Goal: Task Accomplishment & Management: Understand process/instructions

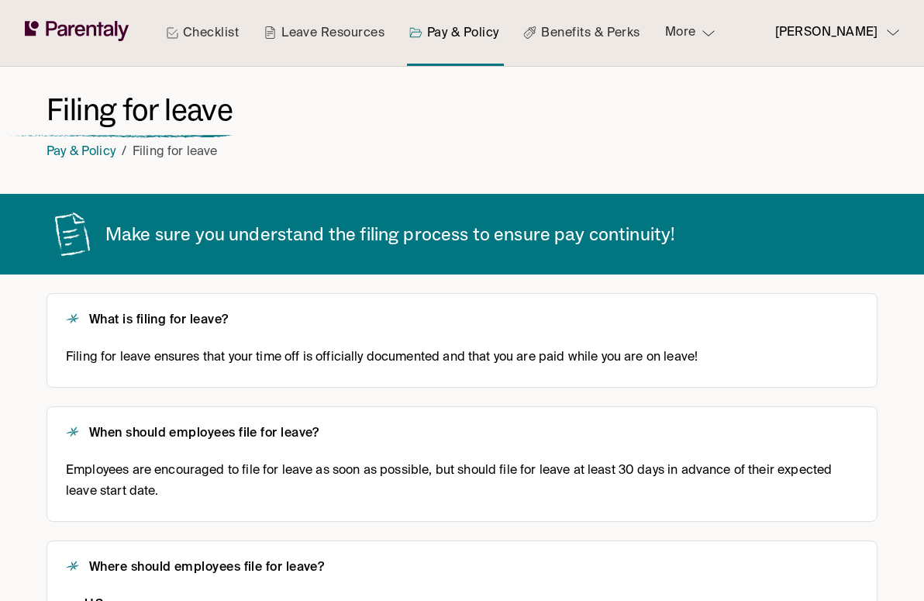
click at [200, 29] on link "Checklist" at bounding box center [202, 33] width 79 height 66
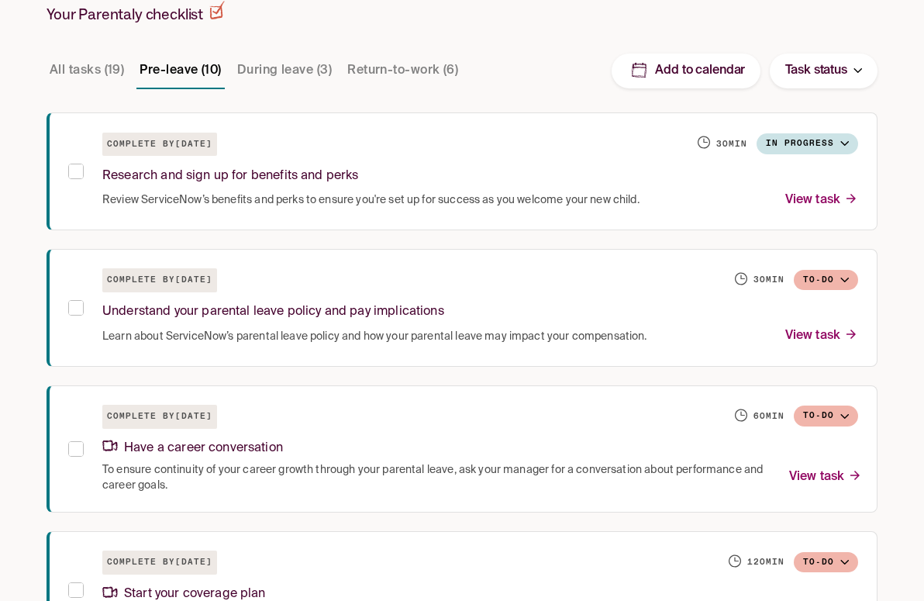
scroll to position [390, 0]
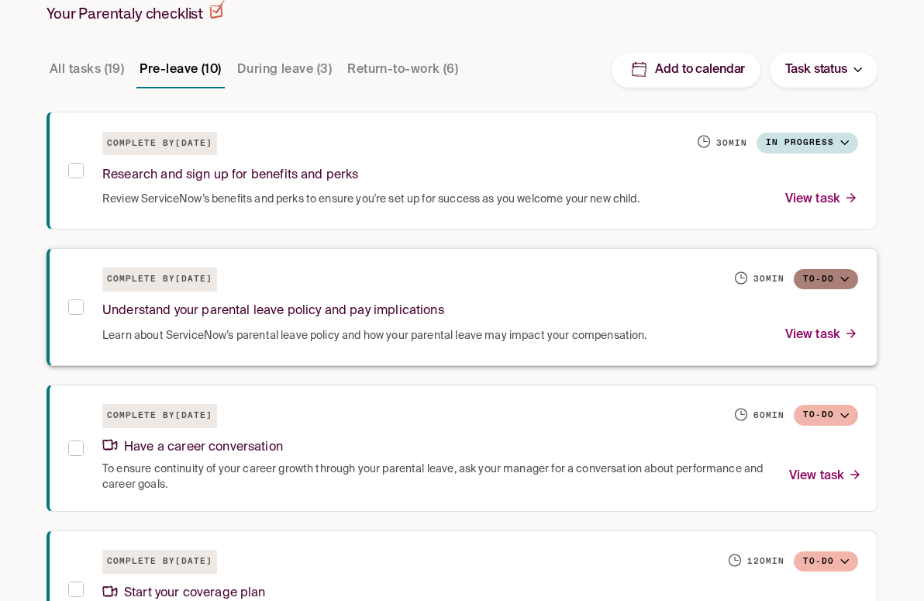
click at [826, 274] on button "To-do" at bounding box center [826, 279] width 64 height 21
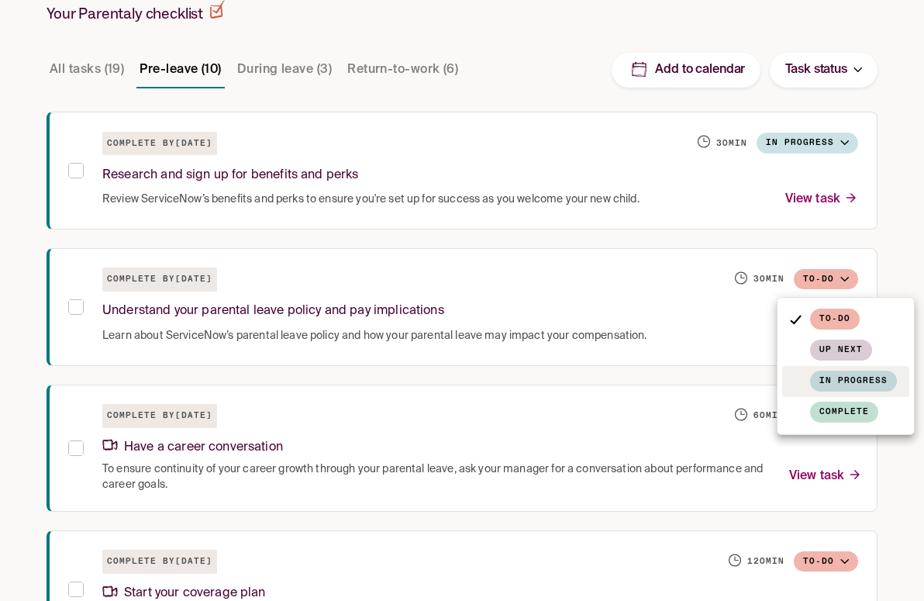
click at [821, 384] on span "In progress" at bounding box center [853, 381] width 87 height 21
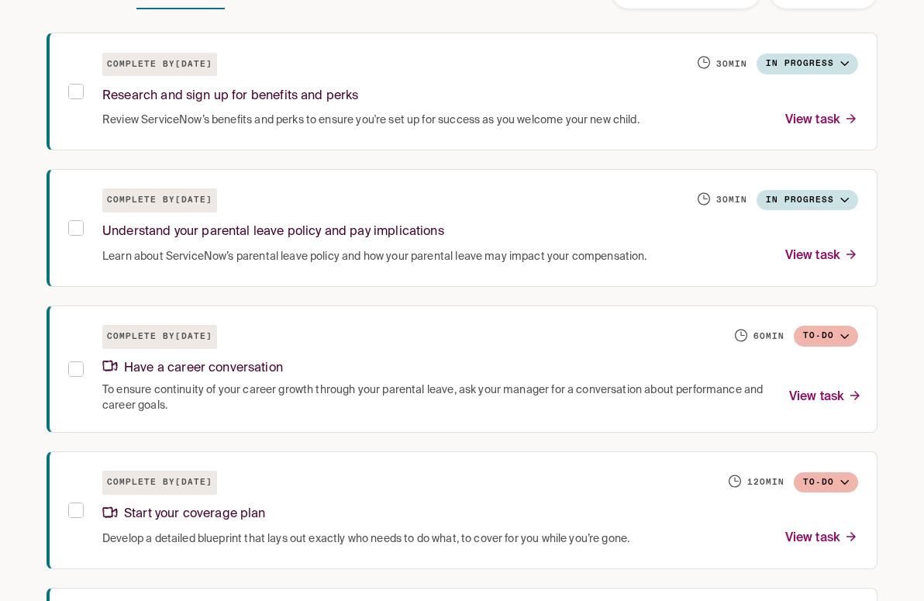
scroll to position [493, 0]
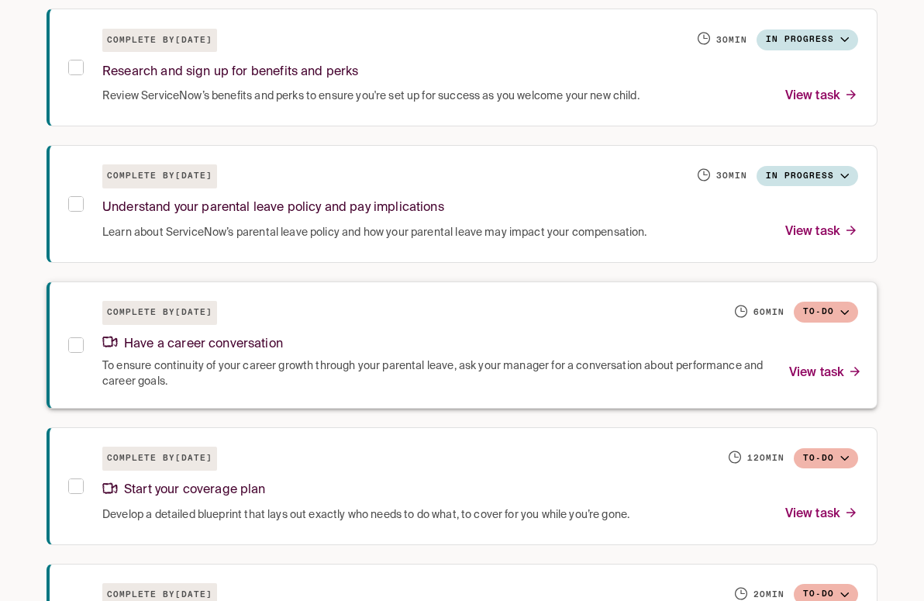
click at [803, 375] on p "View task" at bounding box center [825, 373] width 73 height 21
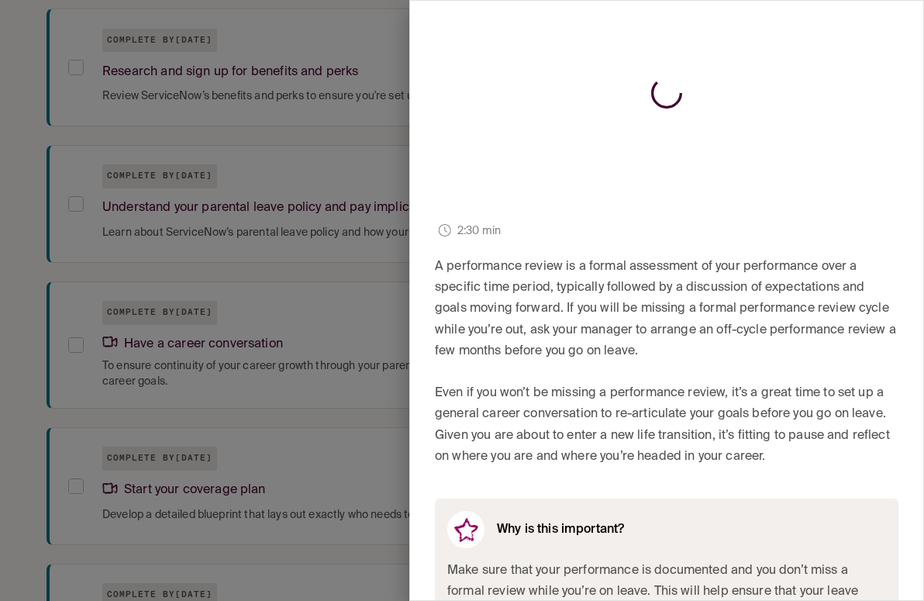
scroll to position [182, 0]
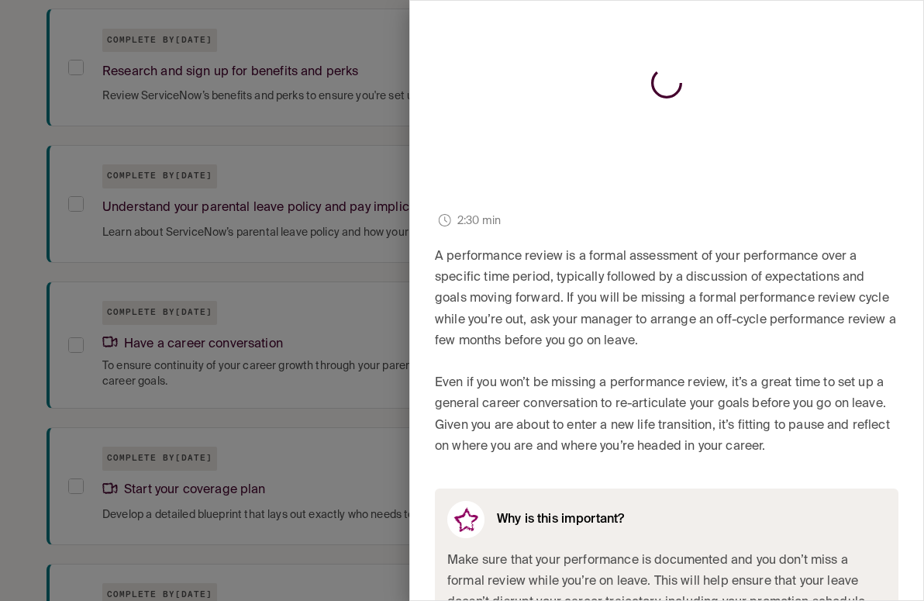
click at [330, 392] on div at bounding box center [462, 300] width 924 height 601
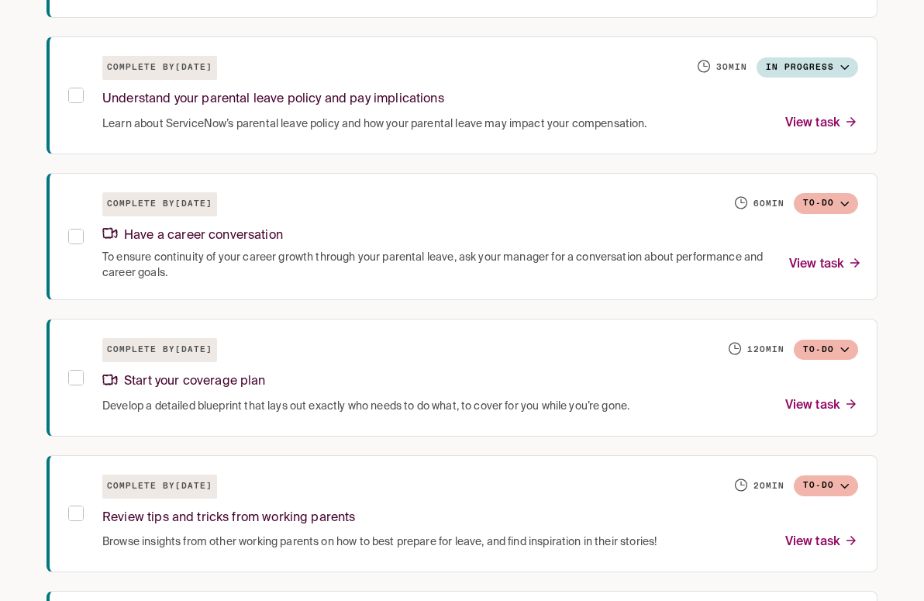
scroll to position [606, 0]
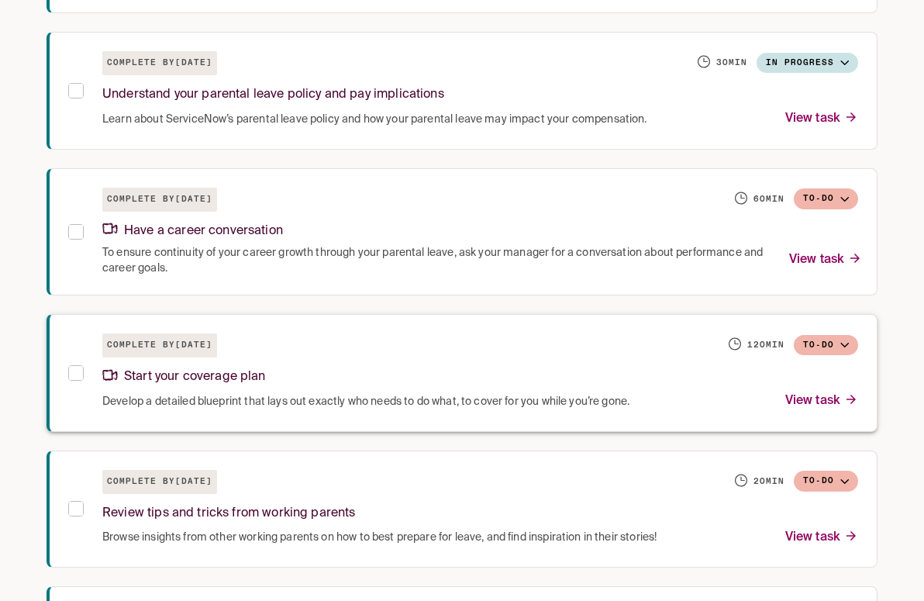
click at [808, 402] on p "View task" at bounding box center [821, 401] width 73 height 21
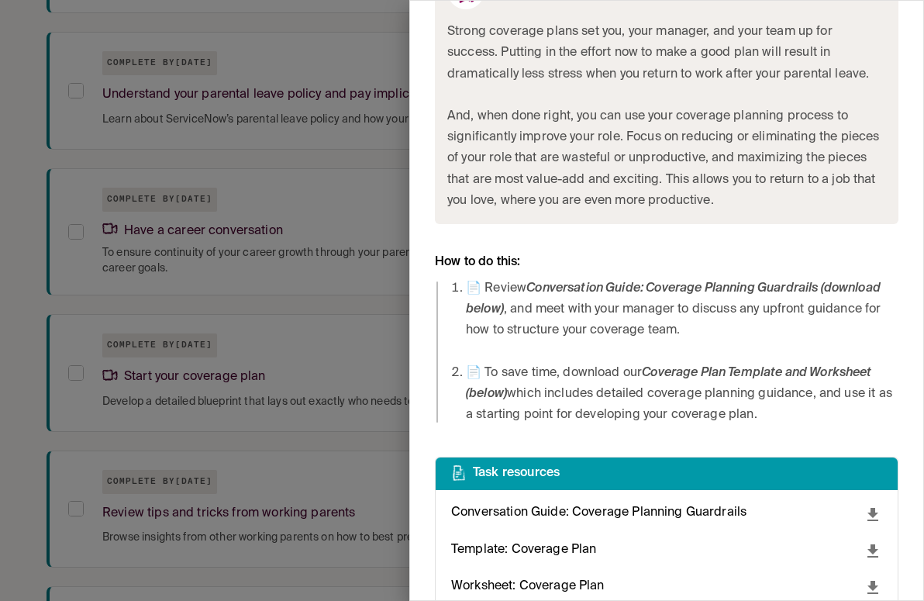
scroll to position [761, 0]
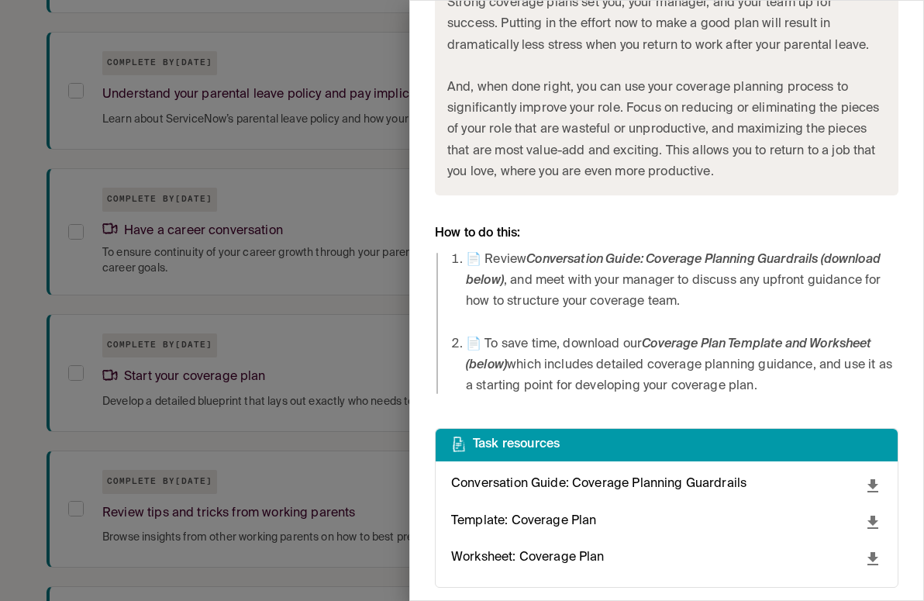
click at [508, 535] on div "Conversation Guide: Coverage Planning Guardrails Template: Coverage Plan Worksh…" at bounding box center [666, 523] width 431 height 98
click at [570, 527] on p "Template: Coverage Plan" at bounding box center [523, 521] width 145 height 21
click at [875, 521] on icon "download" at bounding box center [873, 522] width 11 height 13
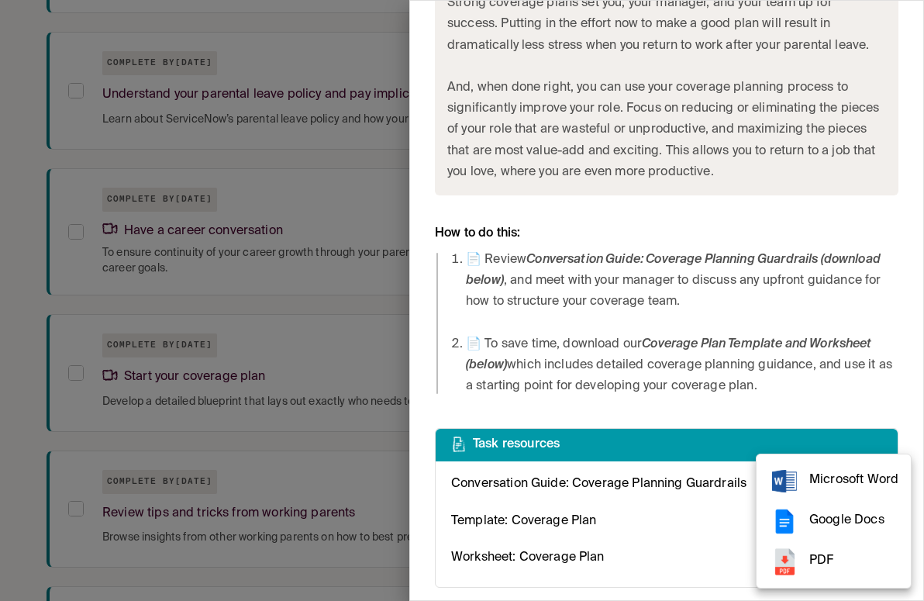
click at [835, 568] on span "PDF" at bounding box center [853, 560] width 89 height 21
click at [328, 313] on div at bounding box center [462, 300] width 924 height 601
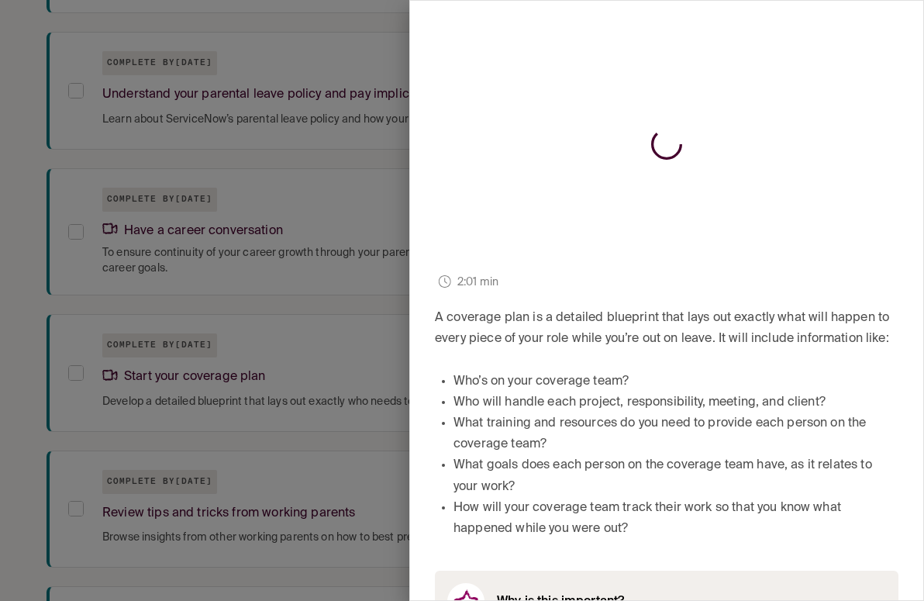
scroll to position [0, 0]
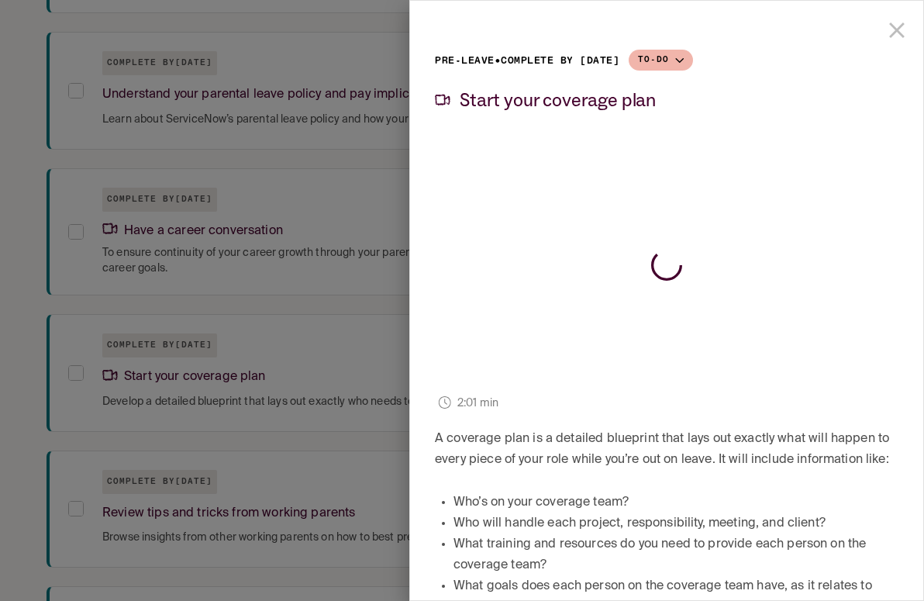
click at [899, 21] on icon "close drawer" at bounding box center [897, 30] width 26 height 26
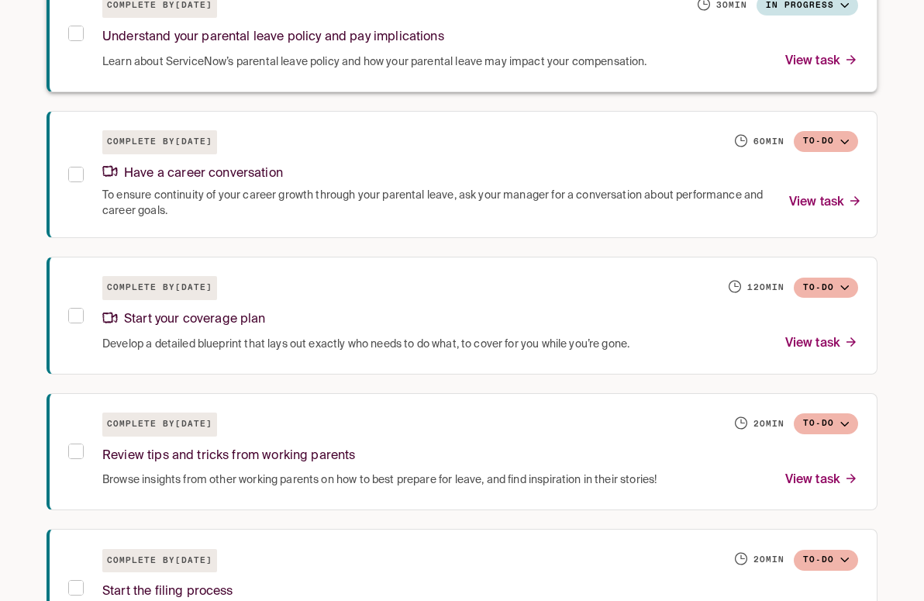
scroll to position [778, 0]
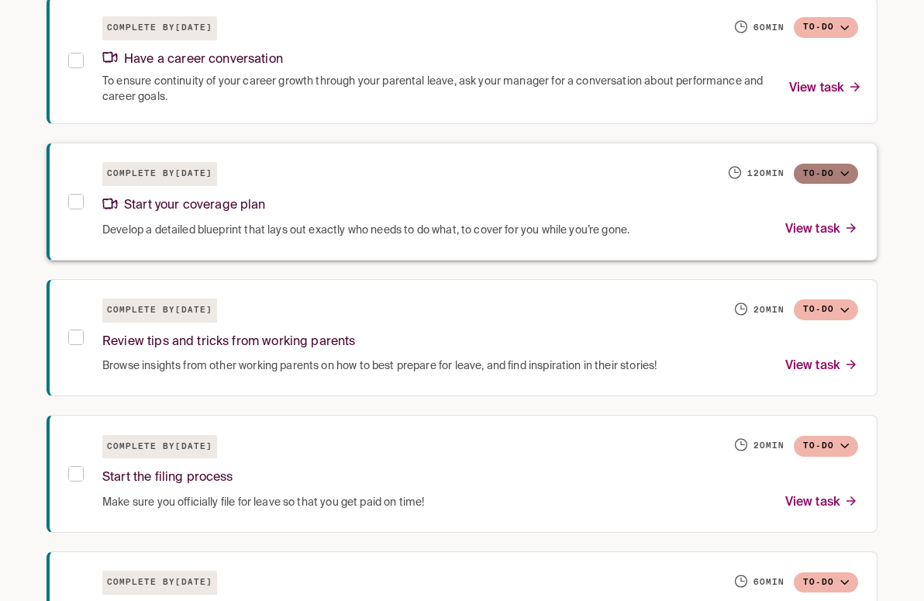
click at [844, 178] on button "To-do" at bounding box center [826, 174] width 64 height 21
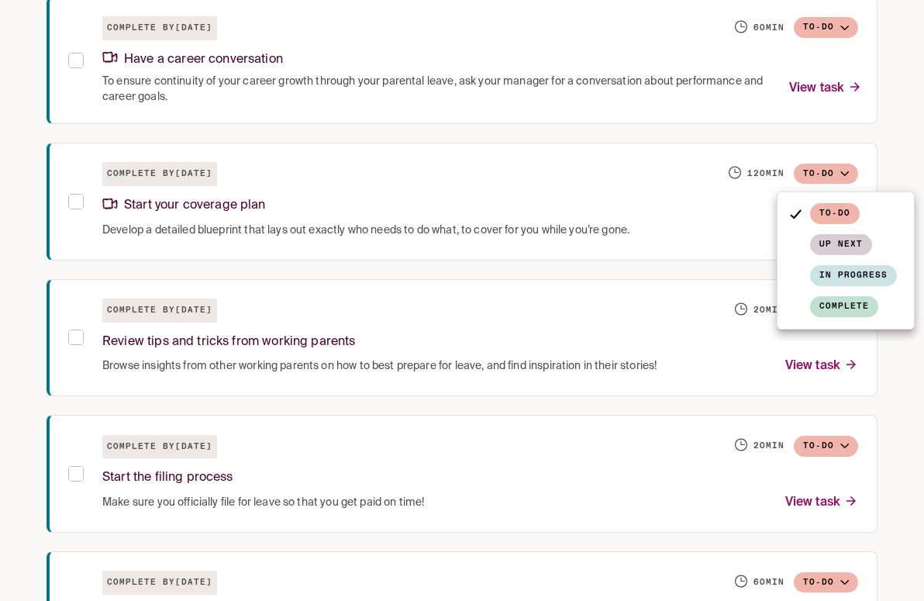
click at [647, 277] on div at bounding box center [462, 300] width 924 height 601
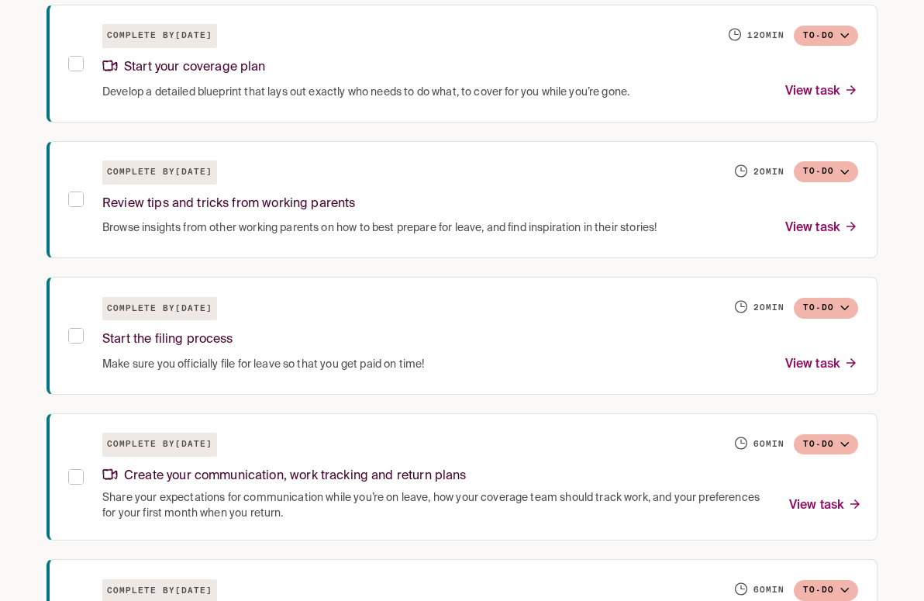
scroll to position [974, 0]
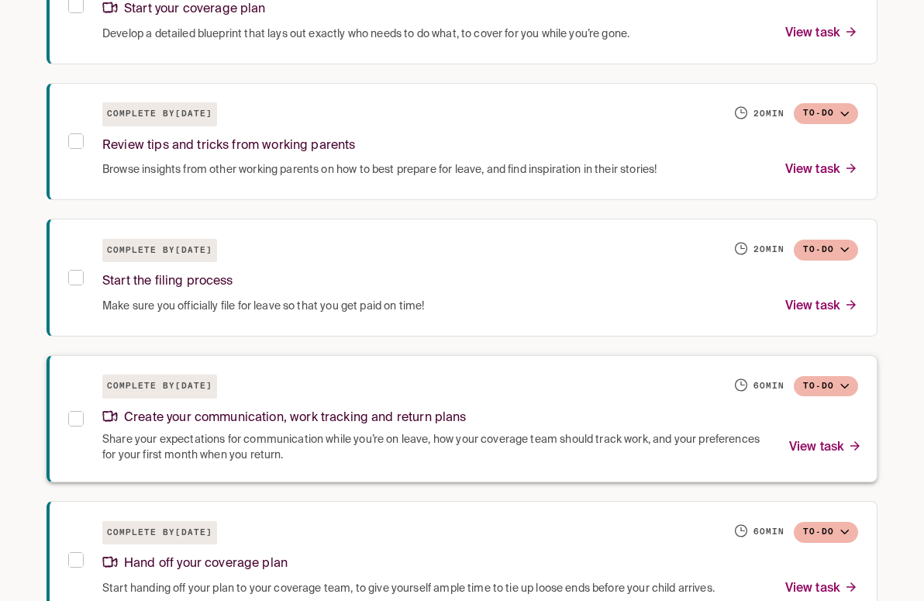
click at [819, 444] on p "View task" at bounding box center [825, 447] width 73 height 21
